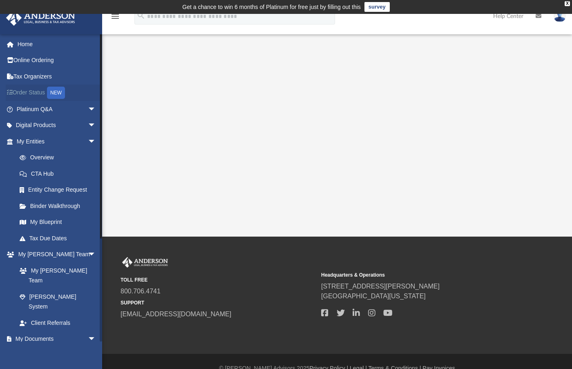
click at [35, 94] on link "Order Status NEW" at bounding box center [57, 93] width 103 height 17
click at [32, 49] on link "Home" at bounding box center [57, 44] width 103 height 16
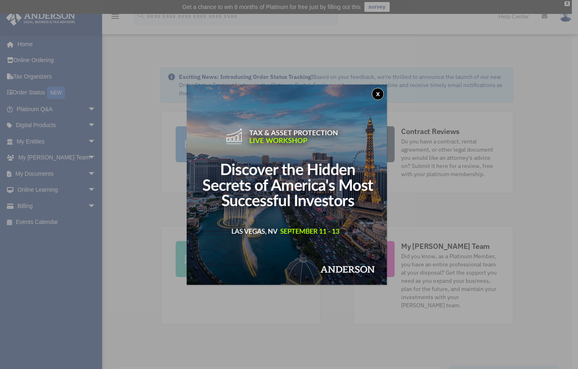
click at [381, 93] on button "x" at bounding box center [378, 94] width 12 height 12
